Goal: Information Seeking & Learning: Learn about a topic

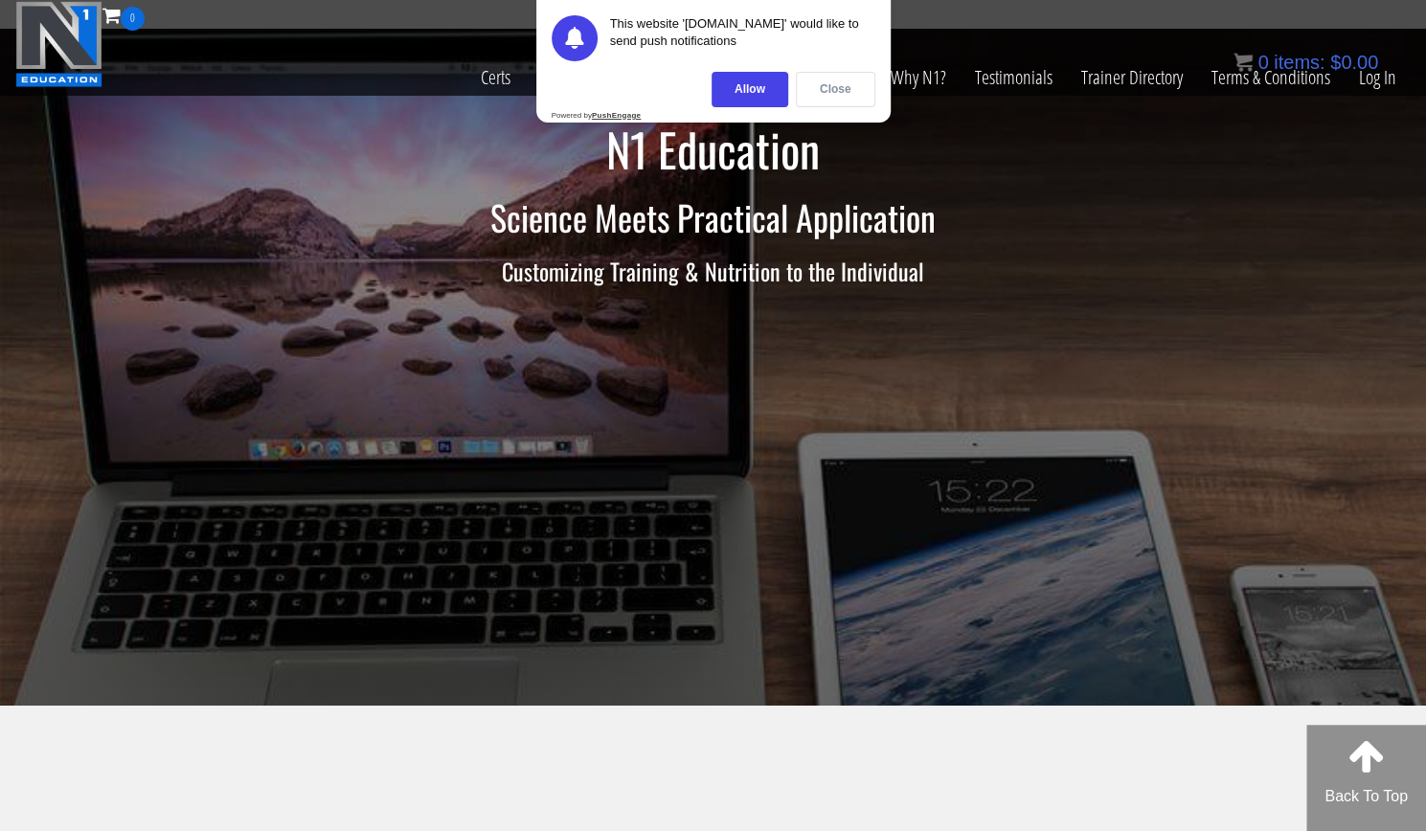
click at [862, 81] on div "Close" at bounding box center [835, 89] width 79 height 35
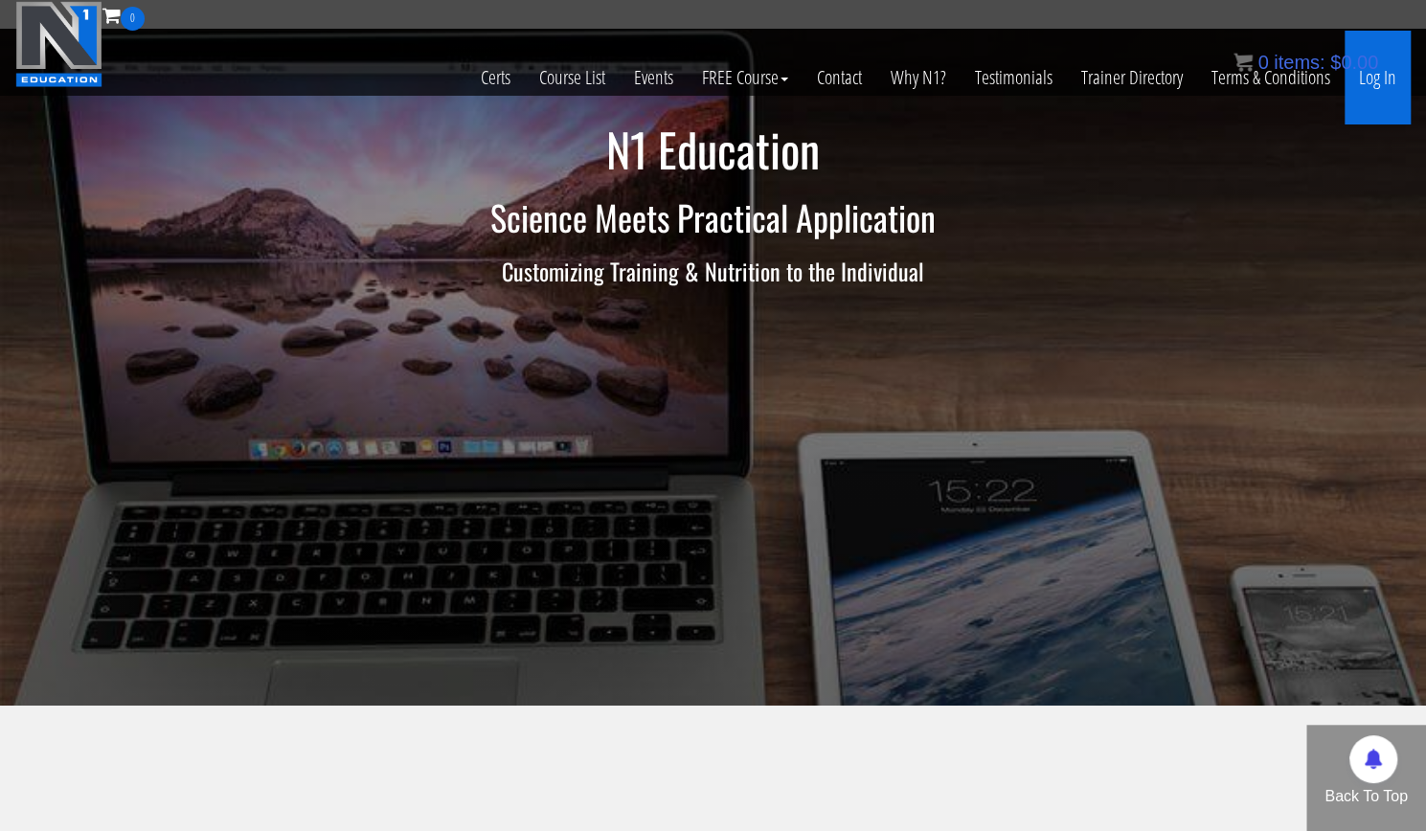
click at [1387, 83] on link "Log In" at bounding box center [1378, 78] width 66 height 94
click at [1370, 71] on bdi "$ 0.00" at bounding box center [1354, 62] width 48 height 21
click at [1370, 77] on link "Log In" at bounding box center [1378, 78] width 66 height 94
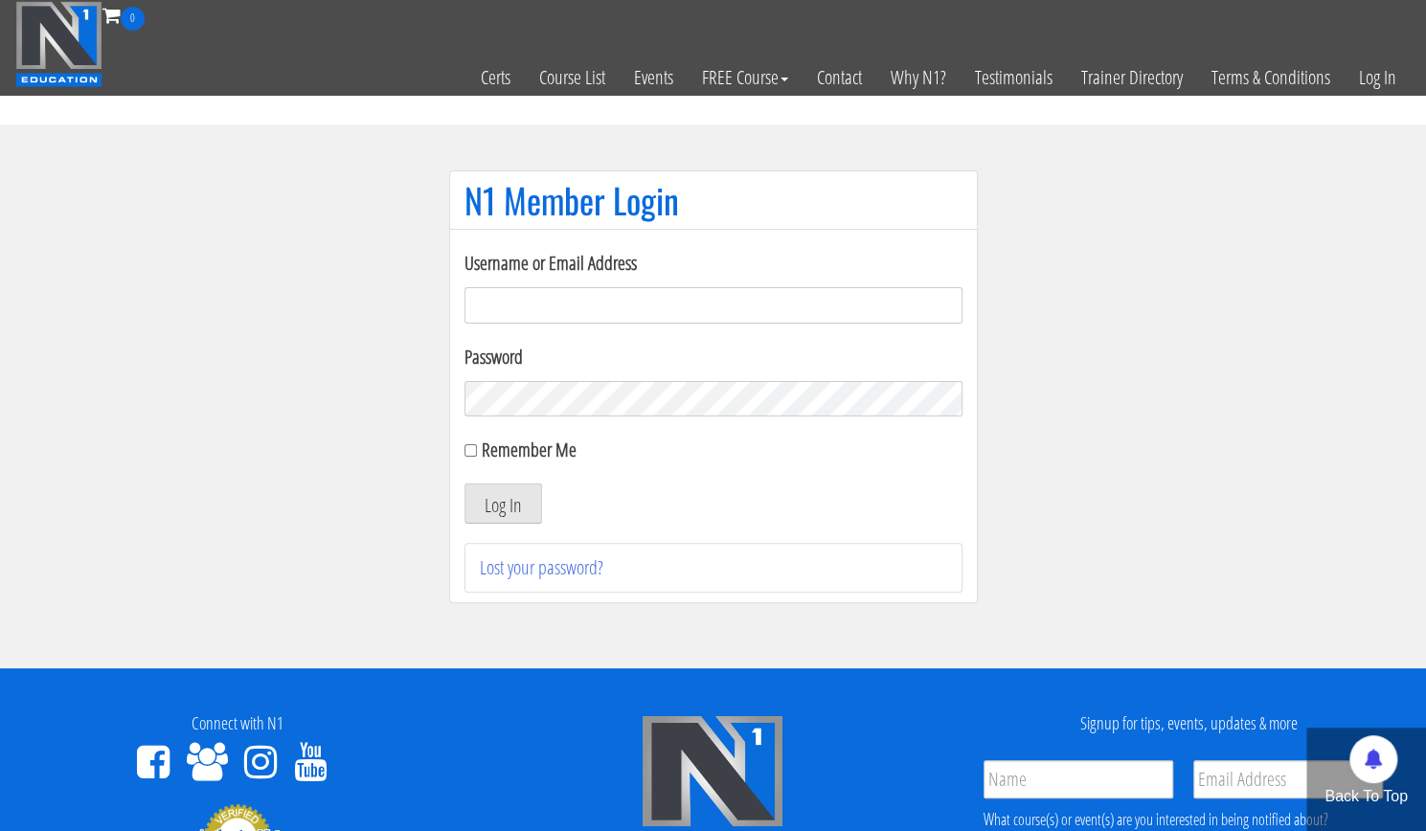
click at [822, 298] on input "Username or Email Address" at bounding box center [714, 305] width 498 height 36
type input "[EMAIL_ADDRESS][DOMAIN_NAME]"
click at [465, 484] on button "Log In" at bounding box center [504, 504] width 78 height 40
click at [500, 507] on button "Log In" at bounding box center [504, 504] width 78 height 40
click at [514, 496] on button "Log In" at bounding box center [504, 504] width 78 height 40
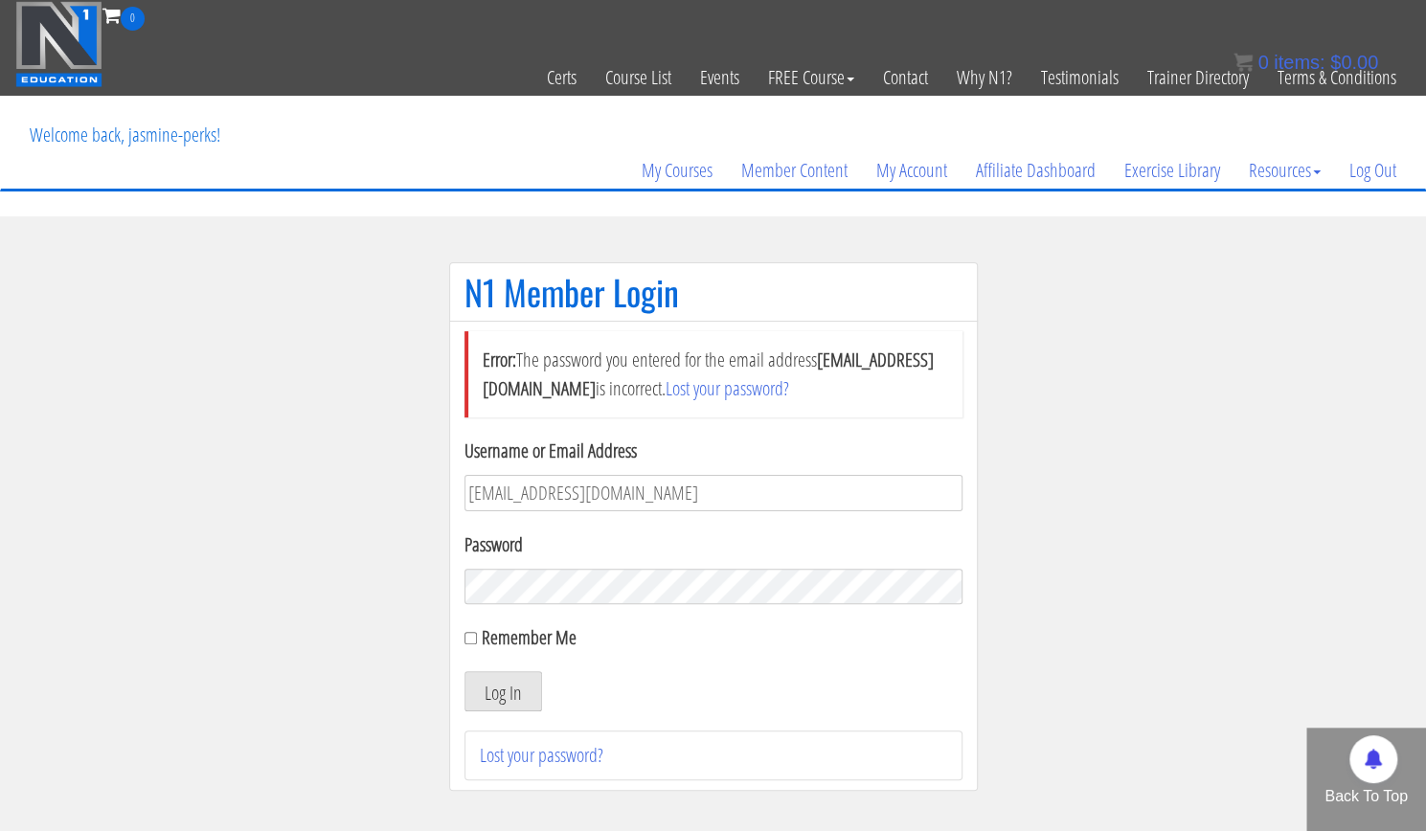
click at [1043, 527] on section "N1 Member Login Error: The password you entered for the email address [EMAIL_AD…" at bounding box center [713, 536] width 1426 height 640
click at [523, 687] on button "Log In" at bounding box center [504, 691] width 78 height 40
click at [689, 171] on link "My Courses" at bounding box center [677, 171] width 100 height 92
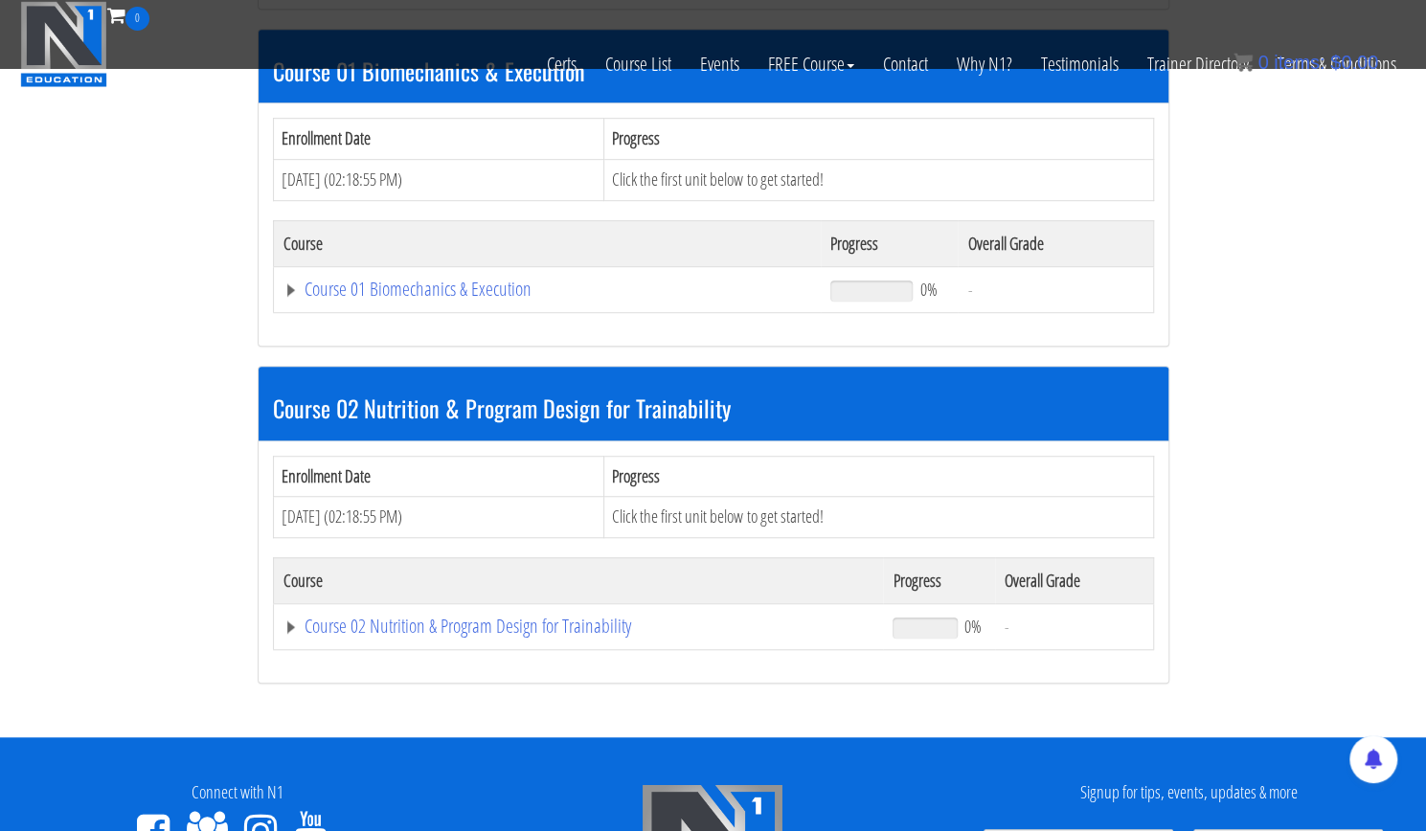
scroll to position [595, 0]
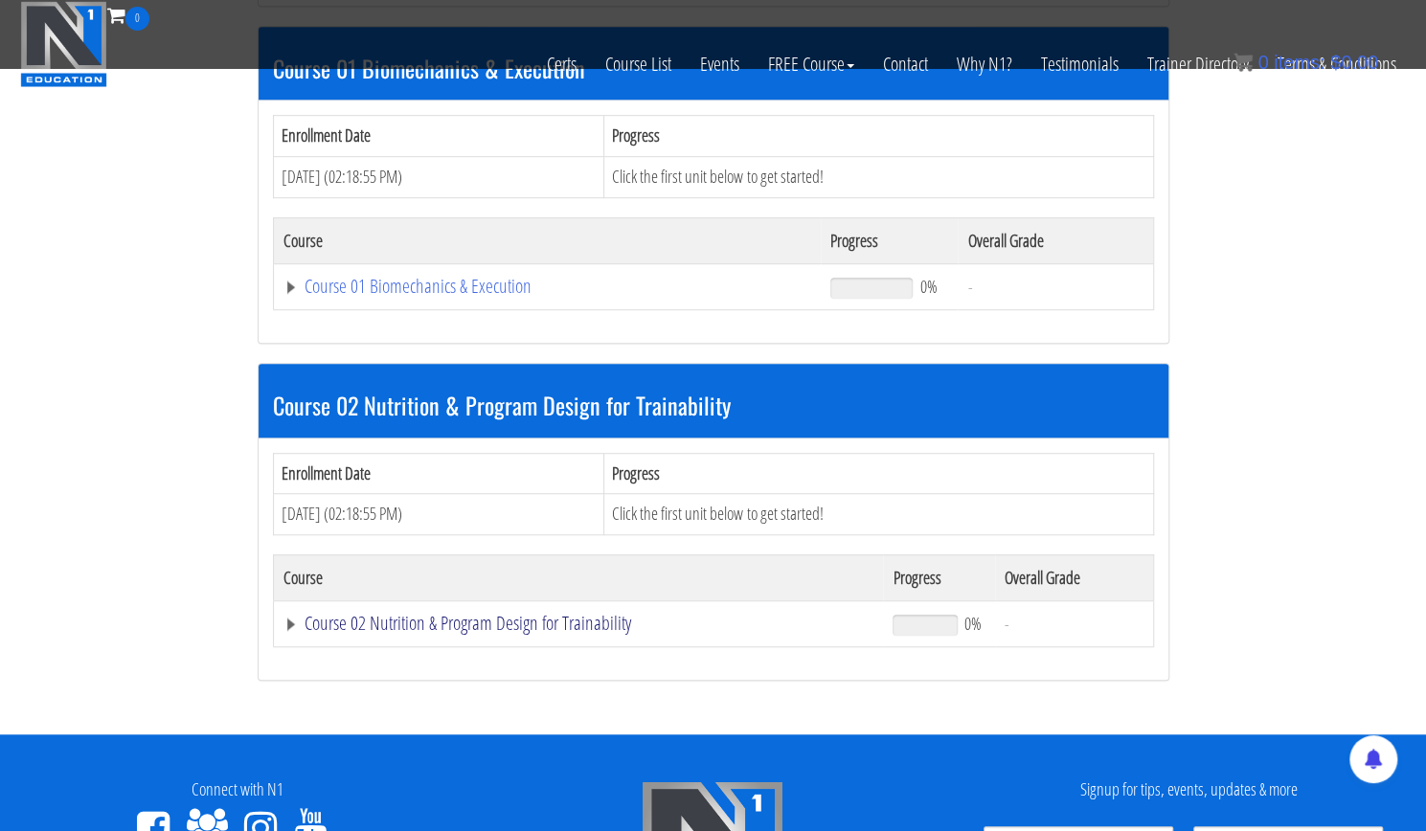
click at [587, 618] on link "Course 02 Nutrition & Program Design for Trainability" at bounding box center [579, 623] width 591 height 19
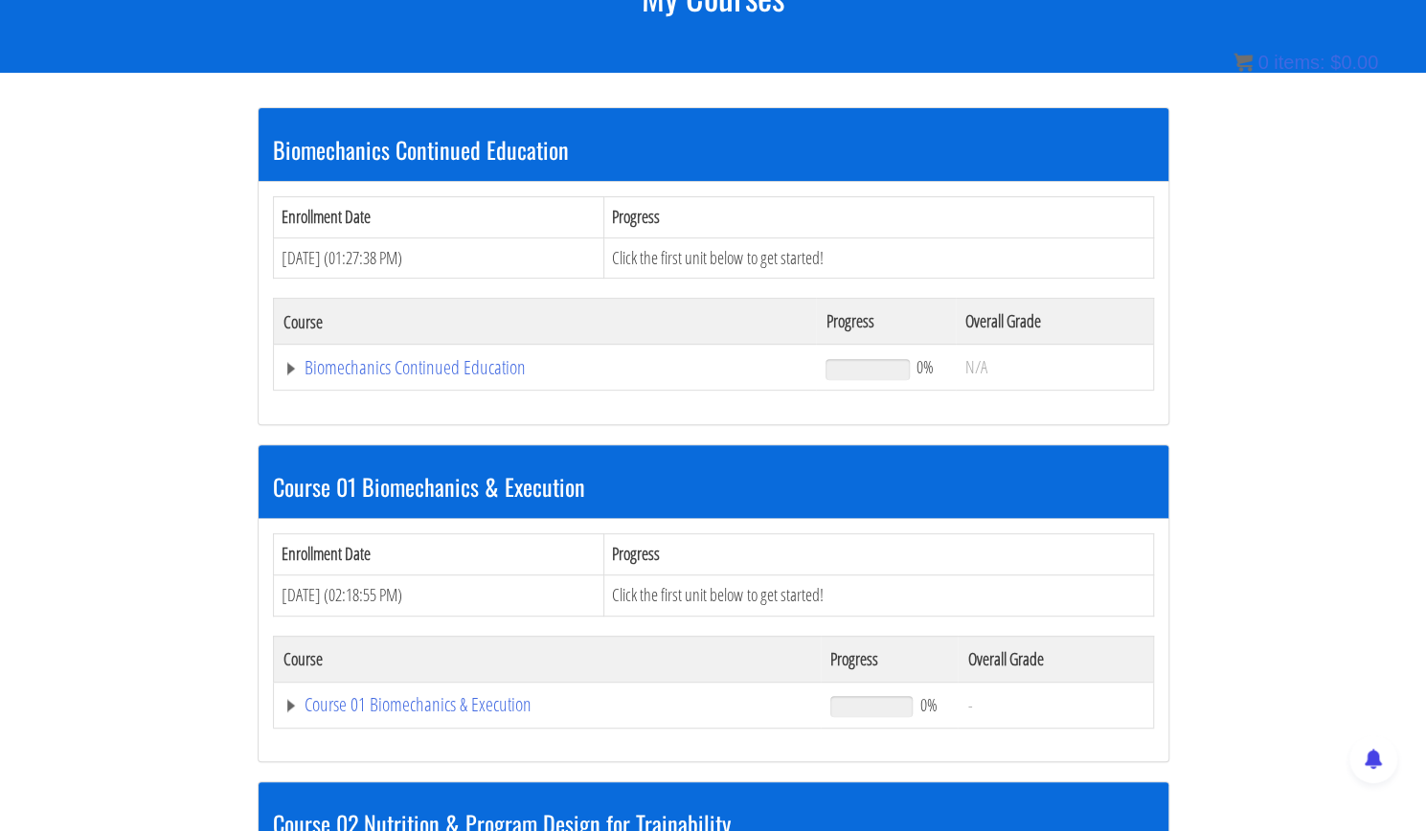
scroll to position [302, 0]
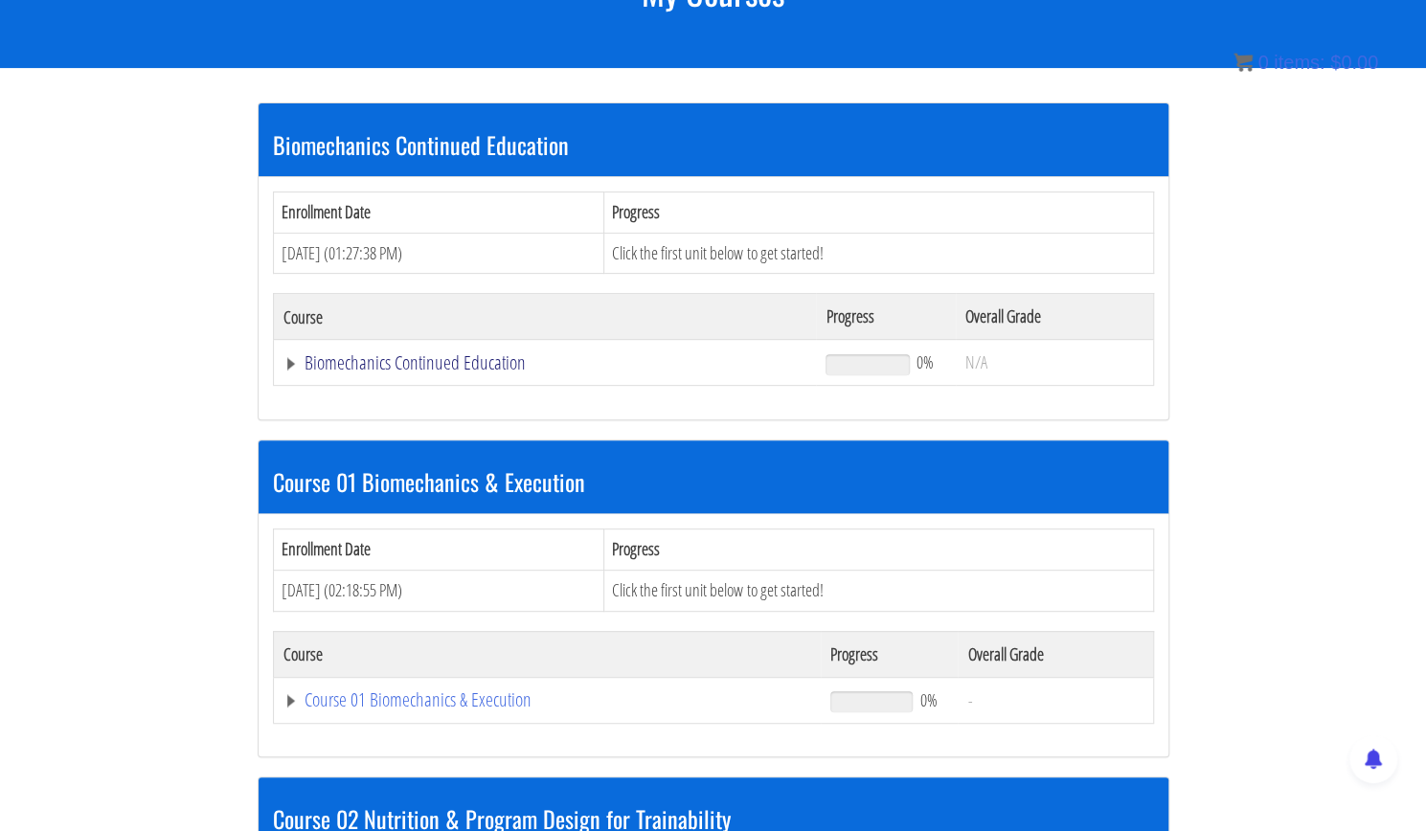
click at [472, 359] on link "Biomechanics Continued Education" at bounding box center [546, 362] width 524 height 19
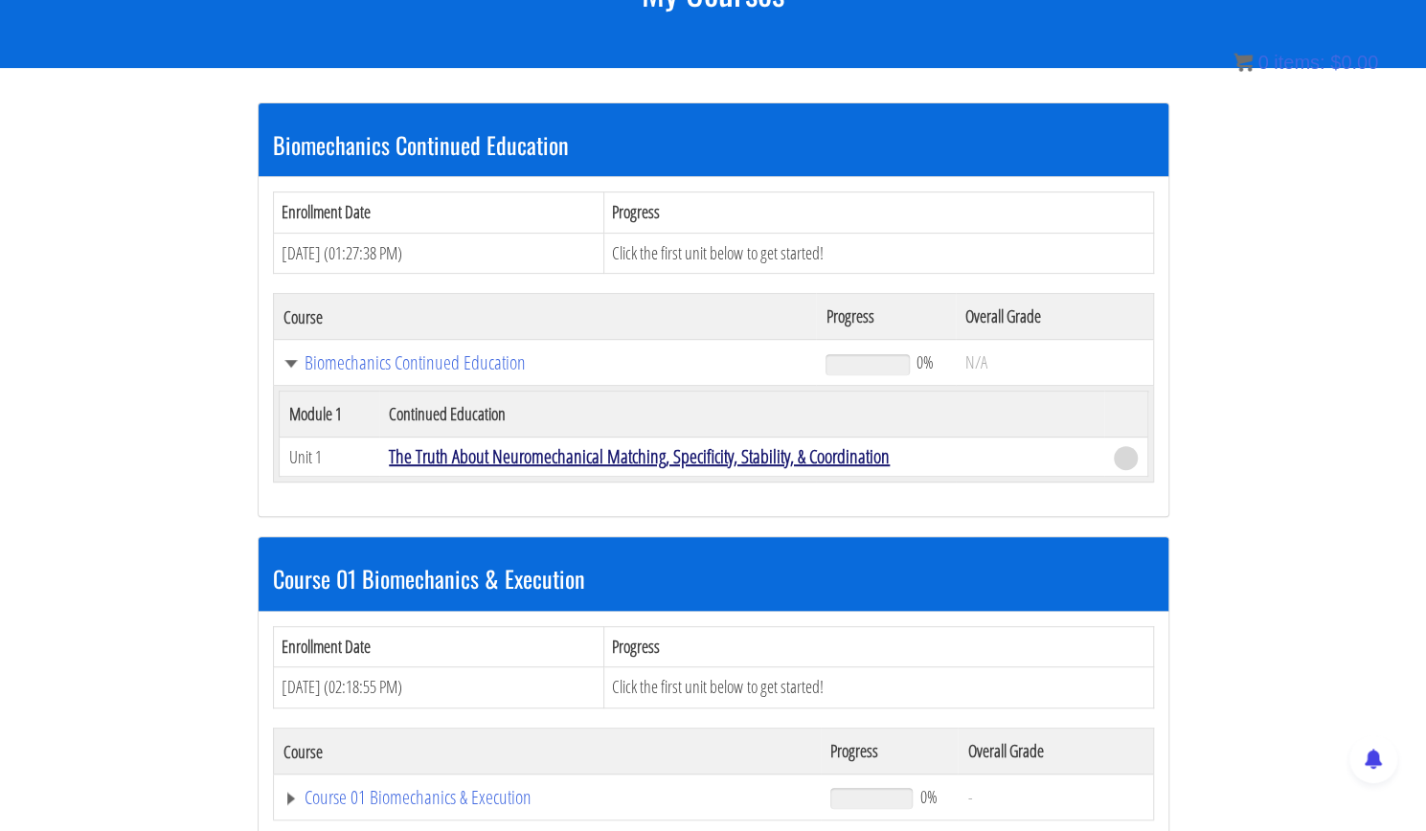
click at [490, 459] on link "The Truth About Neuromechanical Matching, Specificity, Stability, & Coordination" at bounding box center [639, 456] width 501 height 26
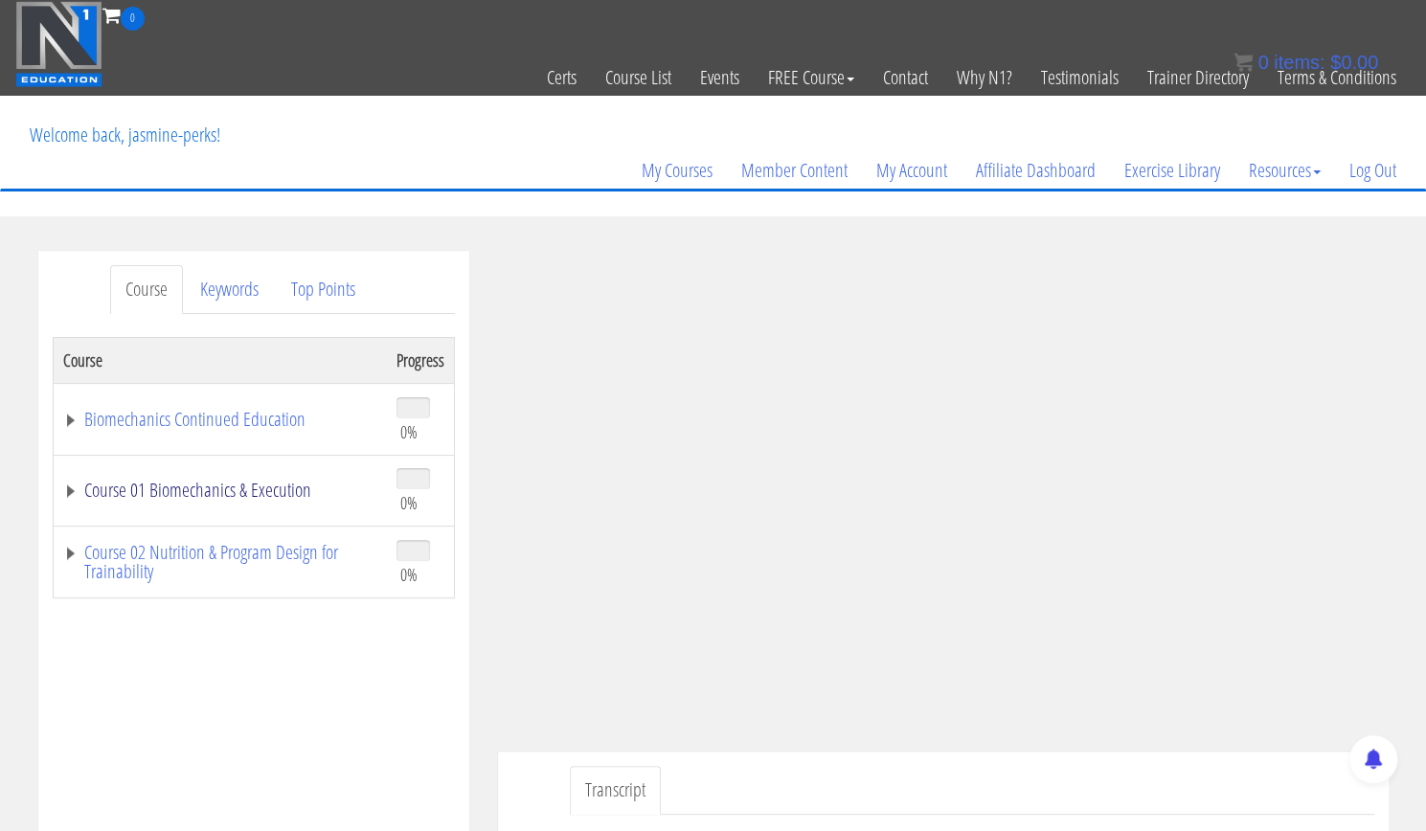
click at [228, 491] on link "Course 01 Biomechanics & Execution" at bounding box center [220, 490] width 314 height 19
